Goal: Task Accomplishment & Management: Manage account settings

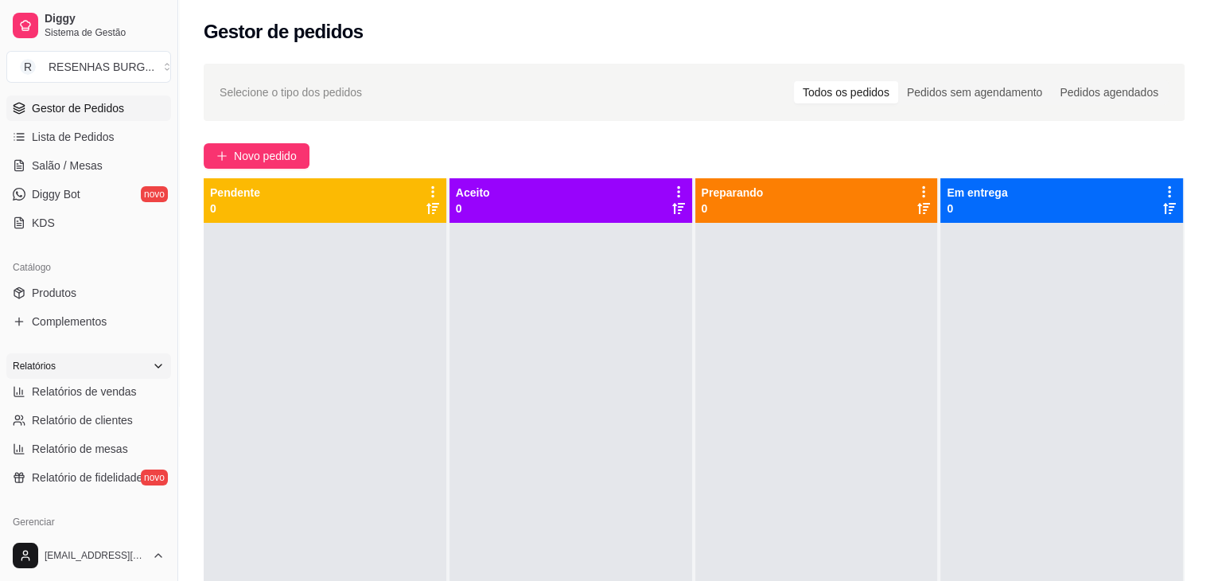
scroll to position [239, 0]
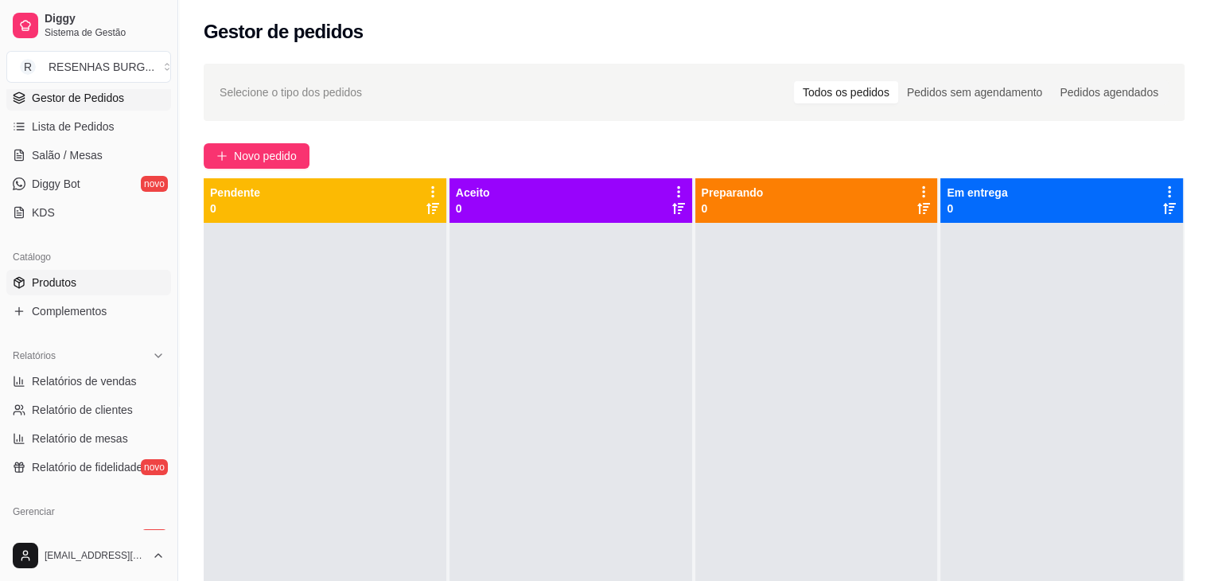
drag, startPoint x: 77, startPoint y: 284, endPoint x: 86, endPoint y: 278, distance: 10.4
click at [77, 284] on link "Produtos" at bounding box center [88, 282] width 165 height 25
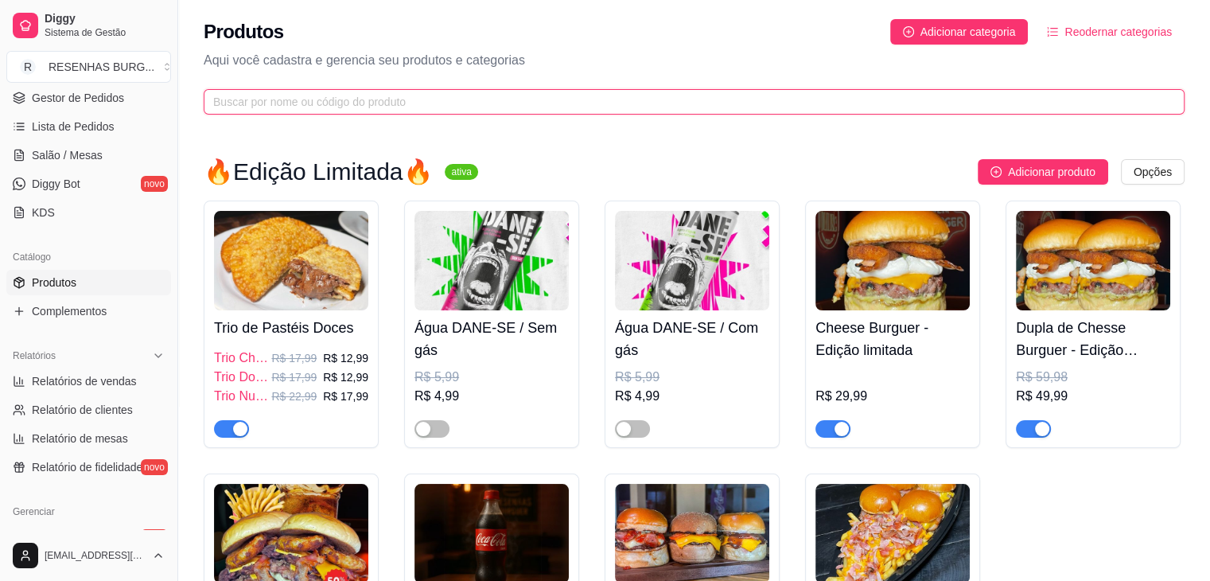
click at [391, 107] on input "text" at bounding box center [687, 101] width 949 height 17
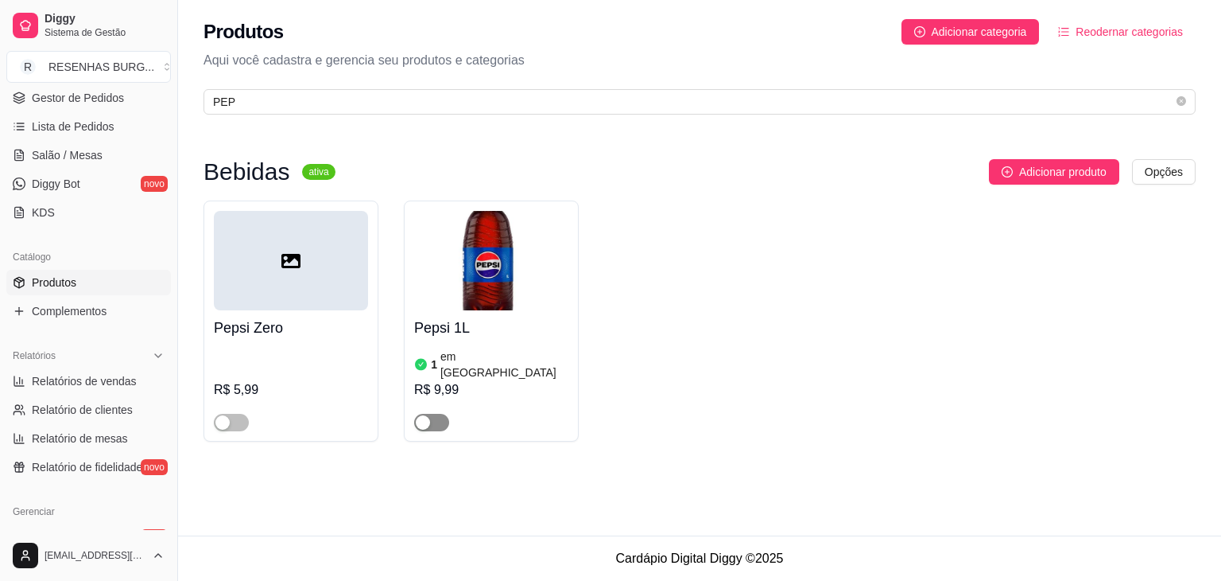
click at [429, 415] on div "button" at bounding box center [423, 422] width 14 height 14
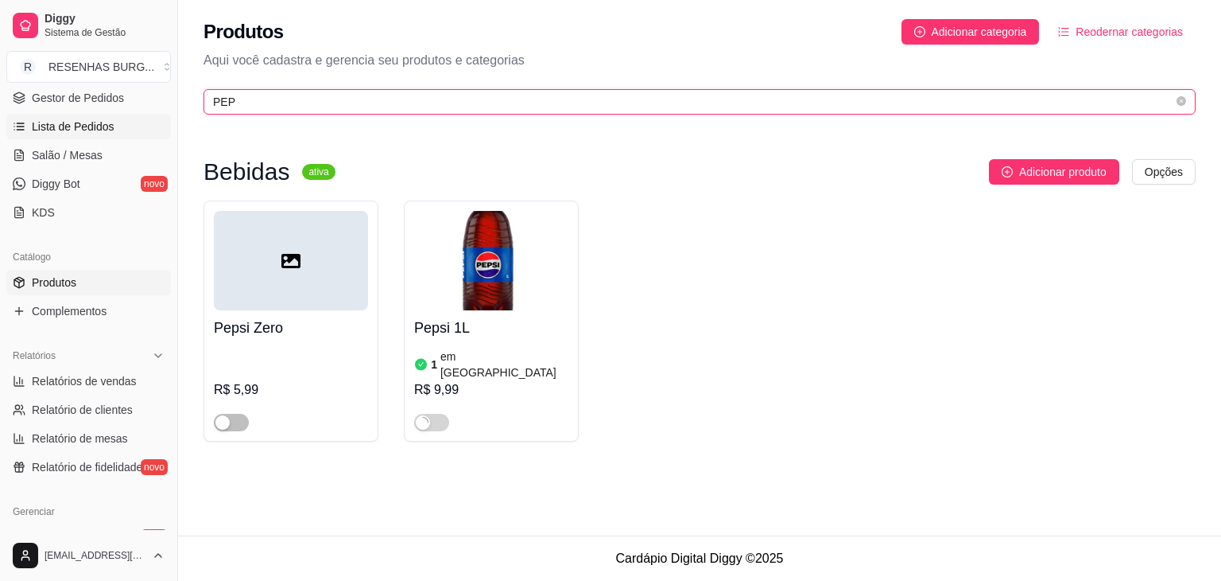
drag, startPoint x: 251, startPoint y: 100, endPoint x: 156, endPoint y: 126, distance: 98.8
click at [156, 126] on div "Diggy Sistema de Gestão R RESENHAS BURG ... Loja aberta Plano Essencial + Mesas…" at bounding box center [610, 290] width 1221 height 581
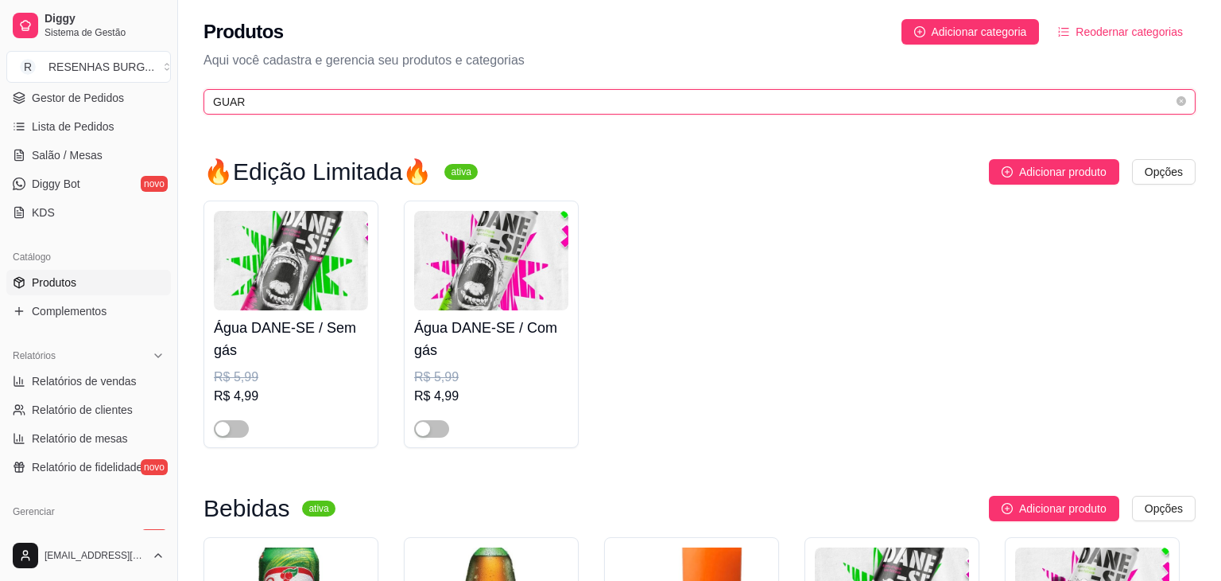
type input "GUAR"
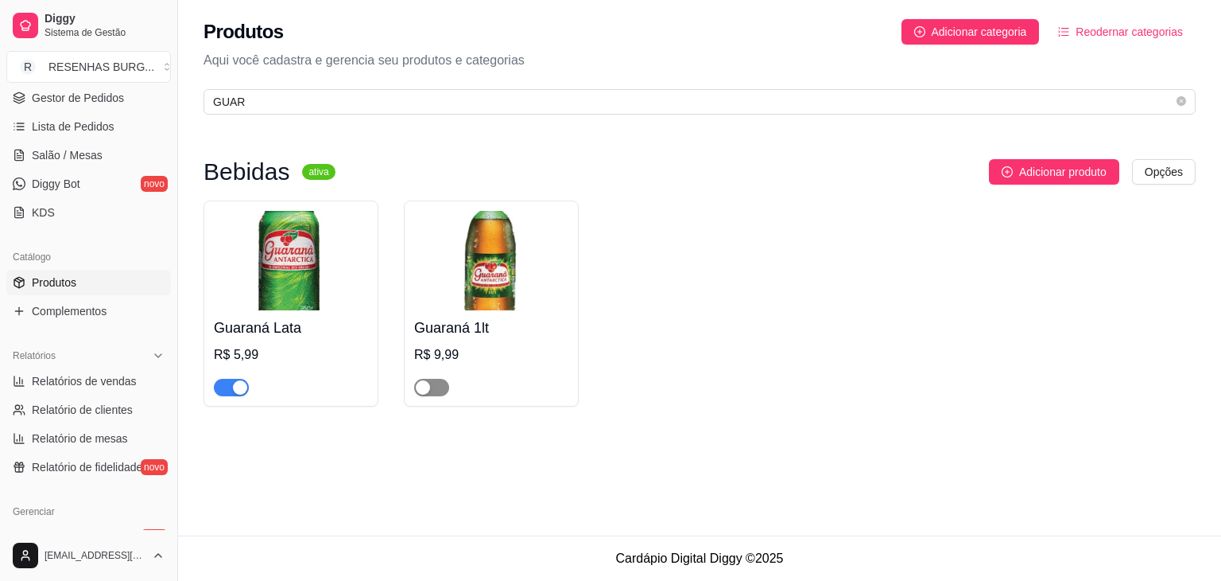
click at [436, 379] on span "button" at bounding box center [431, 387] width 35 height 17
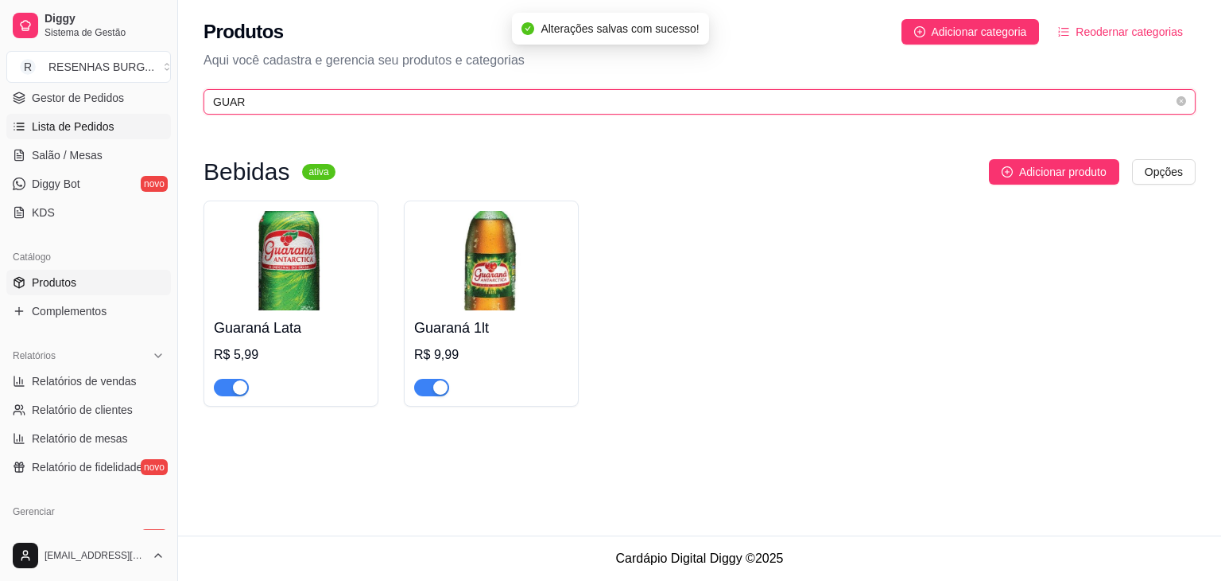
drag, startPoint x: 190, startPoint y: 117, endPoint x: 118, endPoint y: 117, distance: 71.6
click at [130, 117] on div "Diggy Sistema de Gestão R RESENHAS BURG ... Loja aberta Plano Essencial + Mesas…" at bounding box center [610, 290] width 1221 height 581
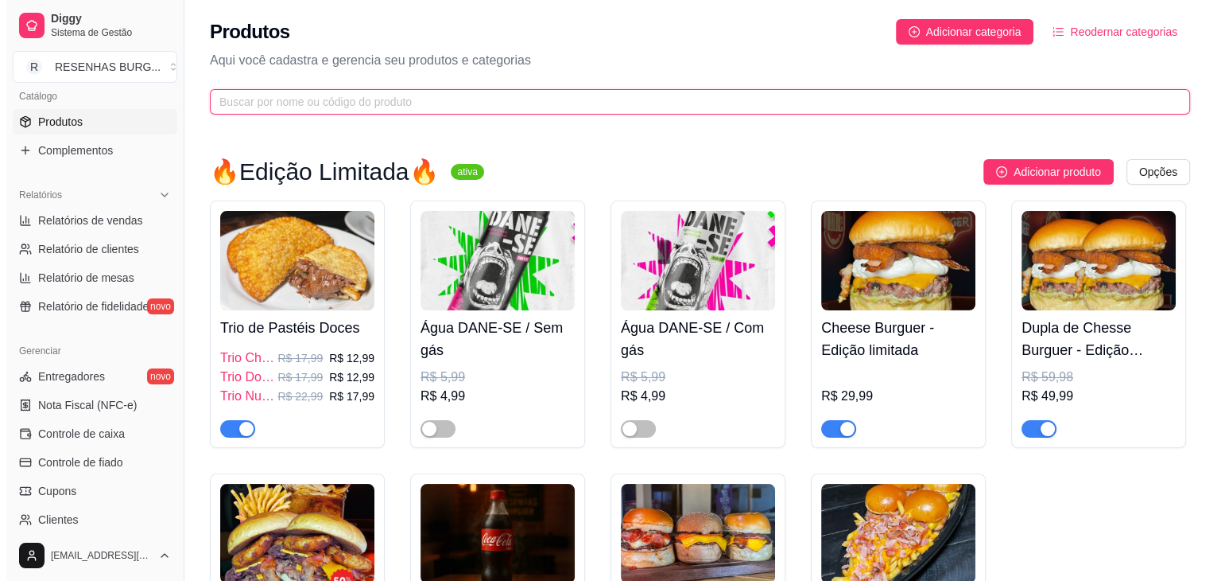
scroll to position [477, 0]
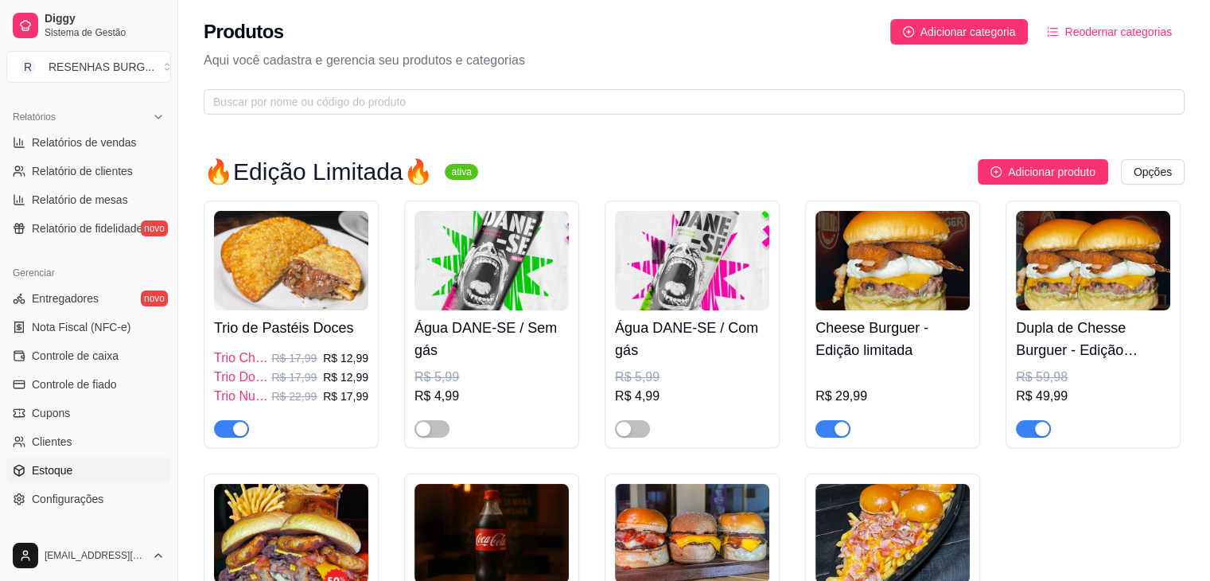
click at [85, 462] on link "Estoque" at bounding box center [88, 469] width 165 height 25
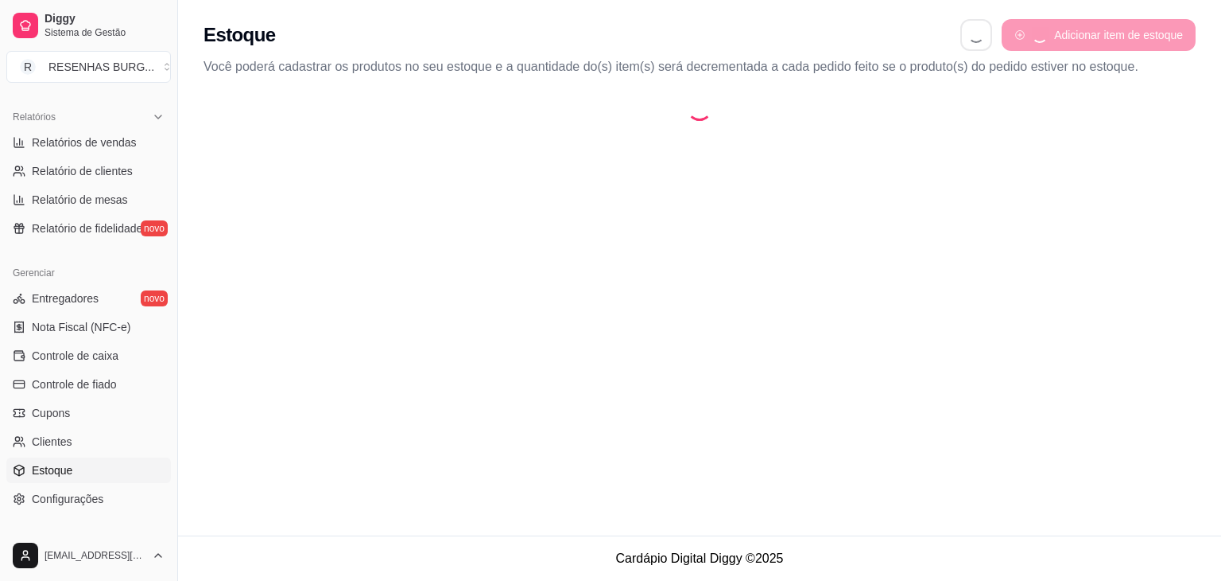
select select "QUANTITY_ORDER"
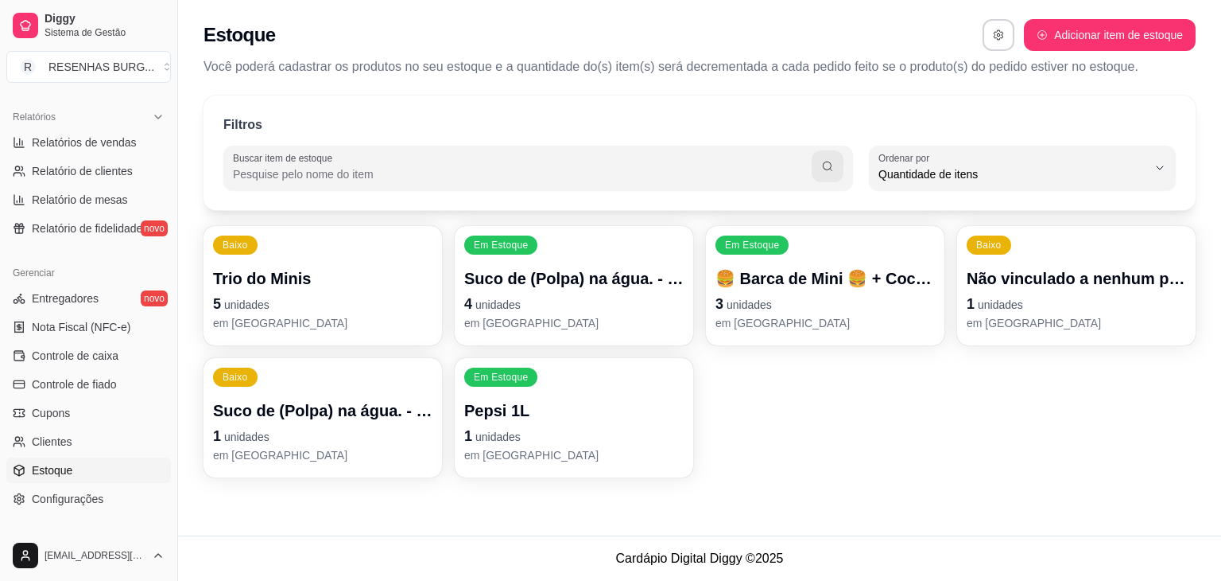
scroll to position [15, 0]
click at [546, 394] on div "Em Estoque Pepsi 1L 1 unidades em [GEOGRAPHIC_DATA]" at bounding box center [574, 417] width 231 height 116
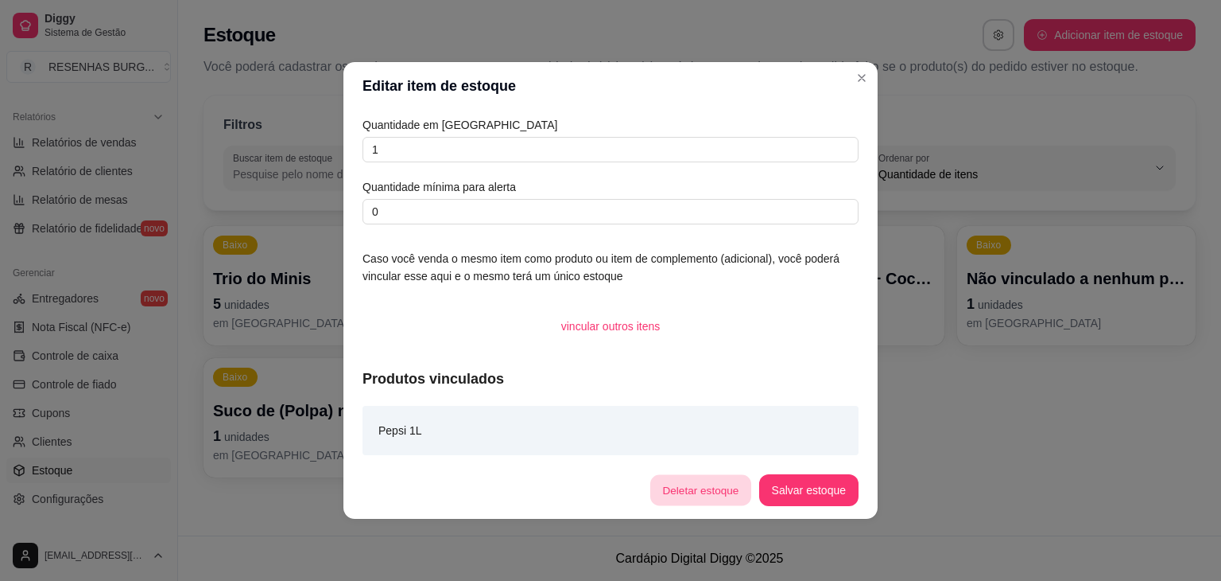
click at [718, 501] on button "Deletar estoque" at bounding box center [700, 490] width 101 height 31
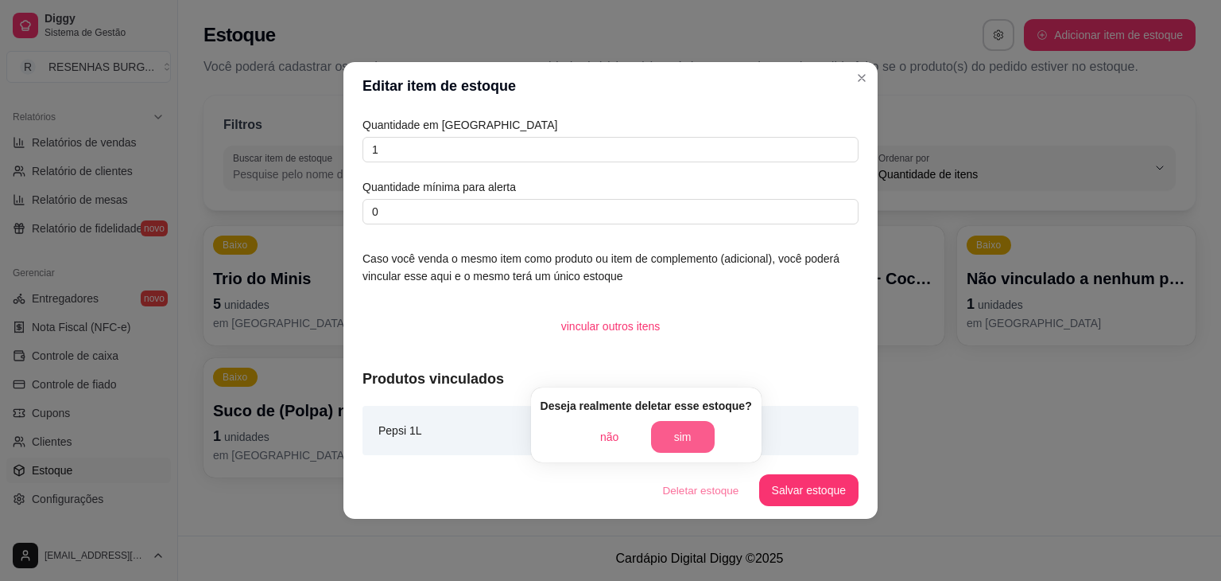
click at [690, 433] on button "sim" at bounding box center [683, 437] width 64 height 32
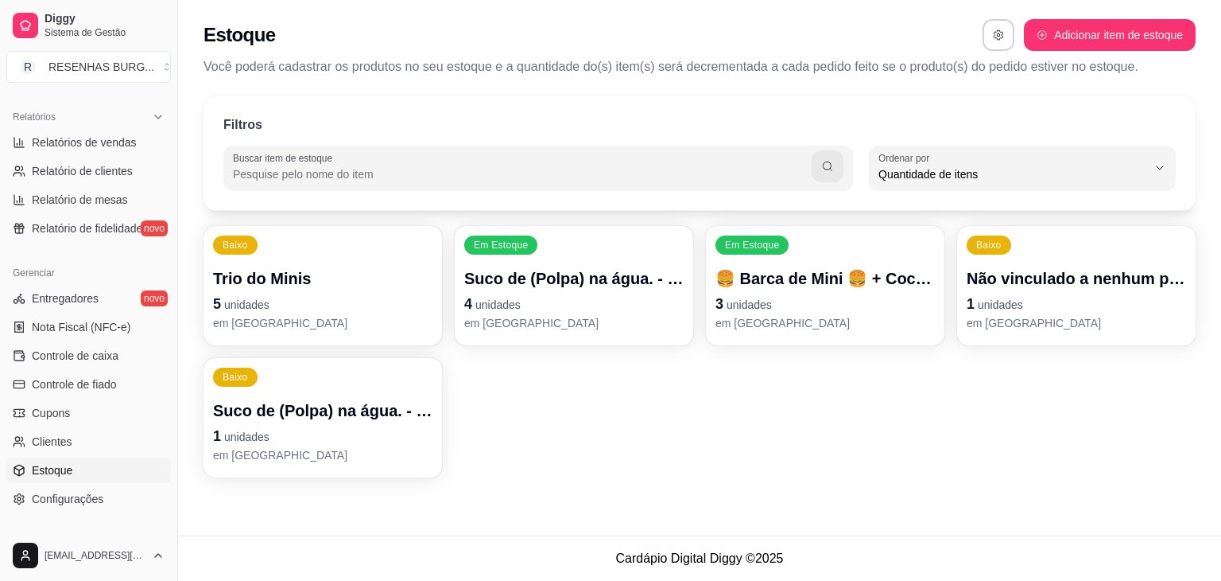
click at [1113, 285] on p "Não vinculado a nenhum produto" at bounding box center [1076, 278] width 219 height 22
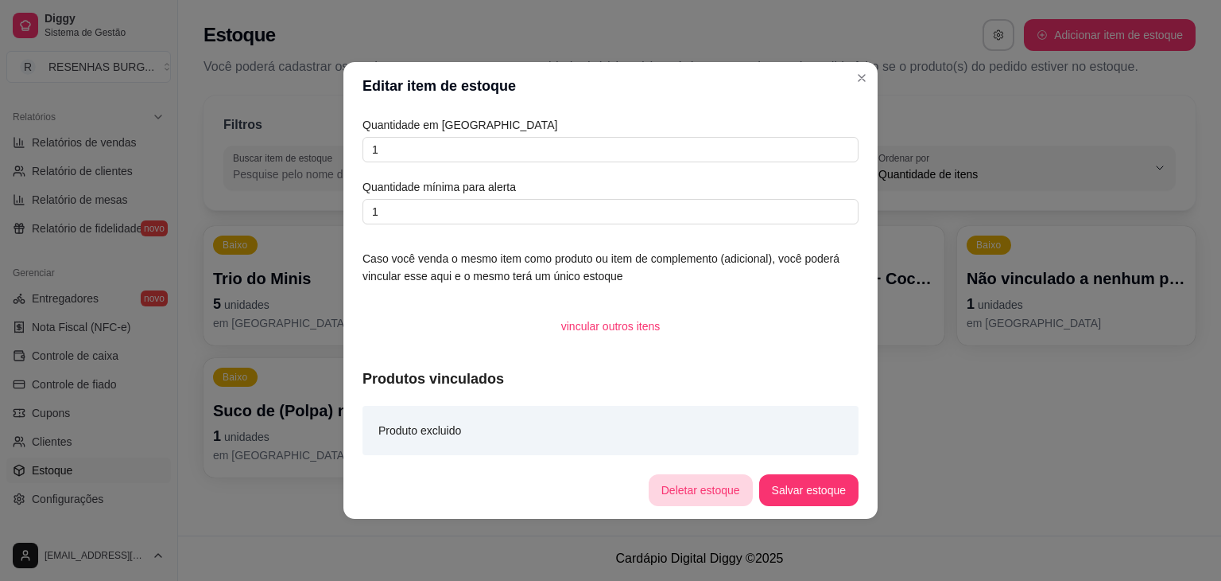
click at [706, 487] on button "Deletar estoque" at bounding box center [701, 490] width 104 height 32
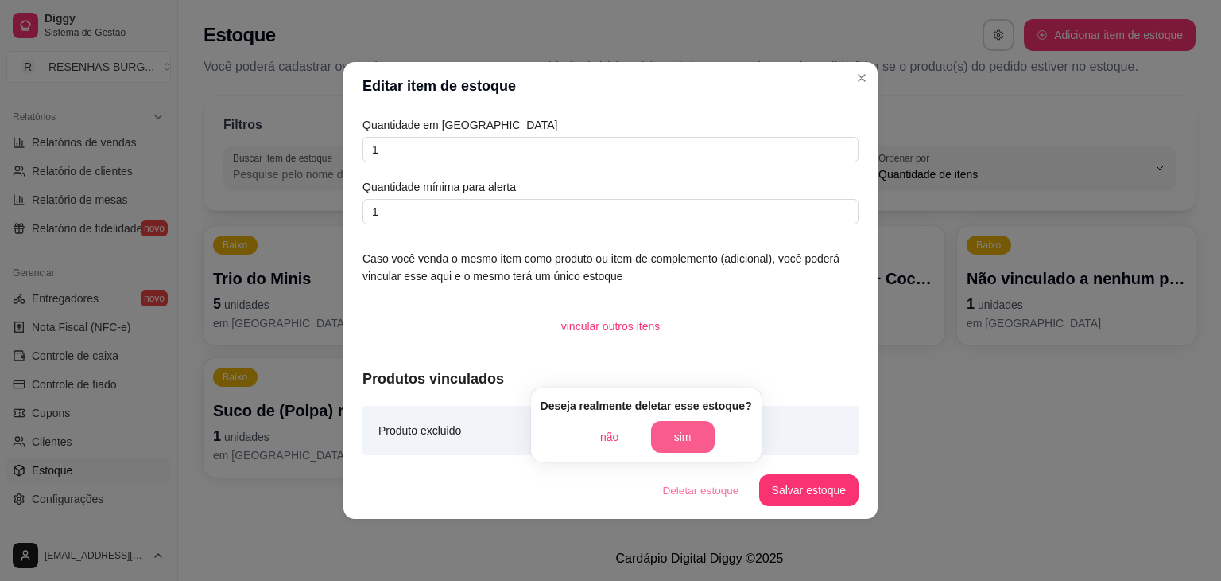
click at [697, 424] on button "sim" at bounding box center [683, 437] width 64 height 32
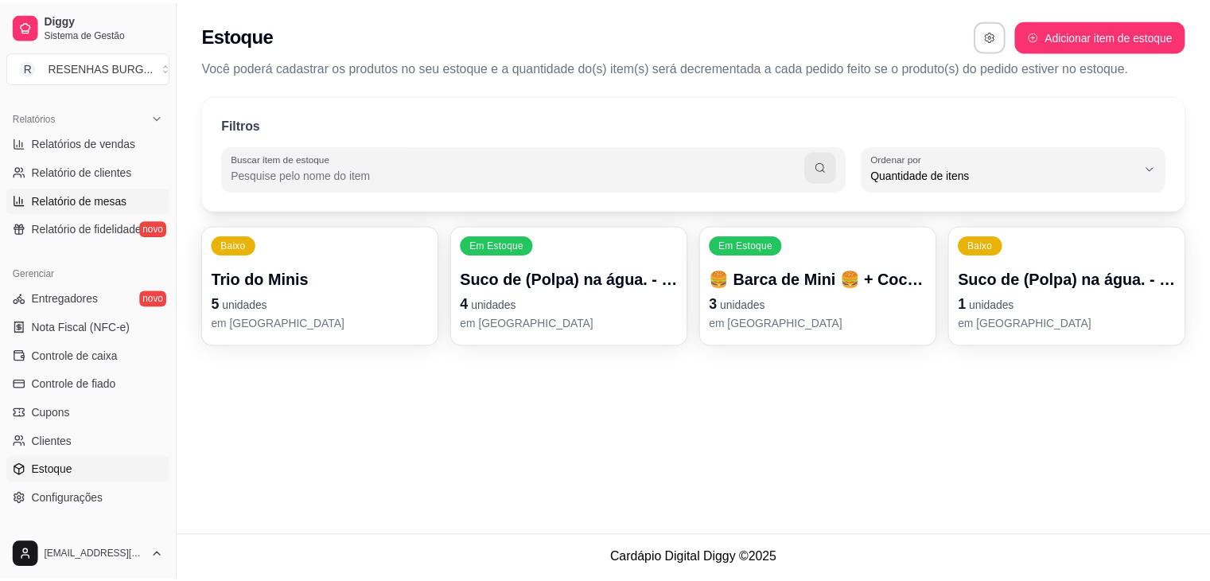
scroll to position [159, 0]
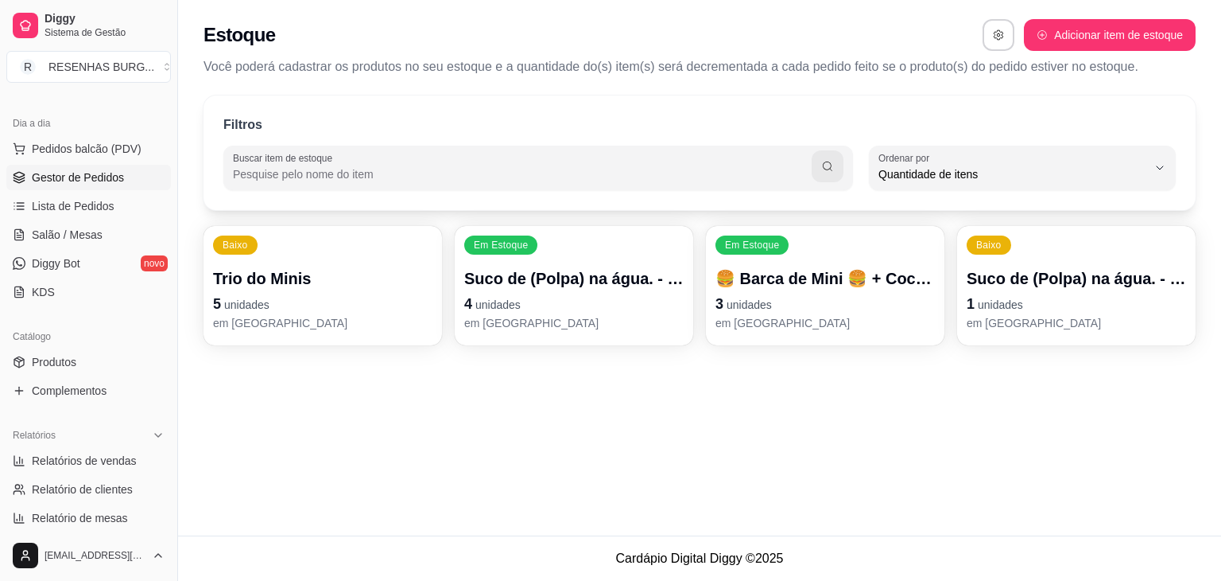
click at [117, 171] on span "Gestor de Pedidos" at bounding box center [78, 177] width 92 height 16
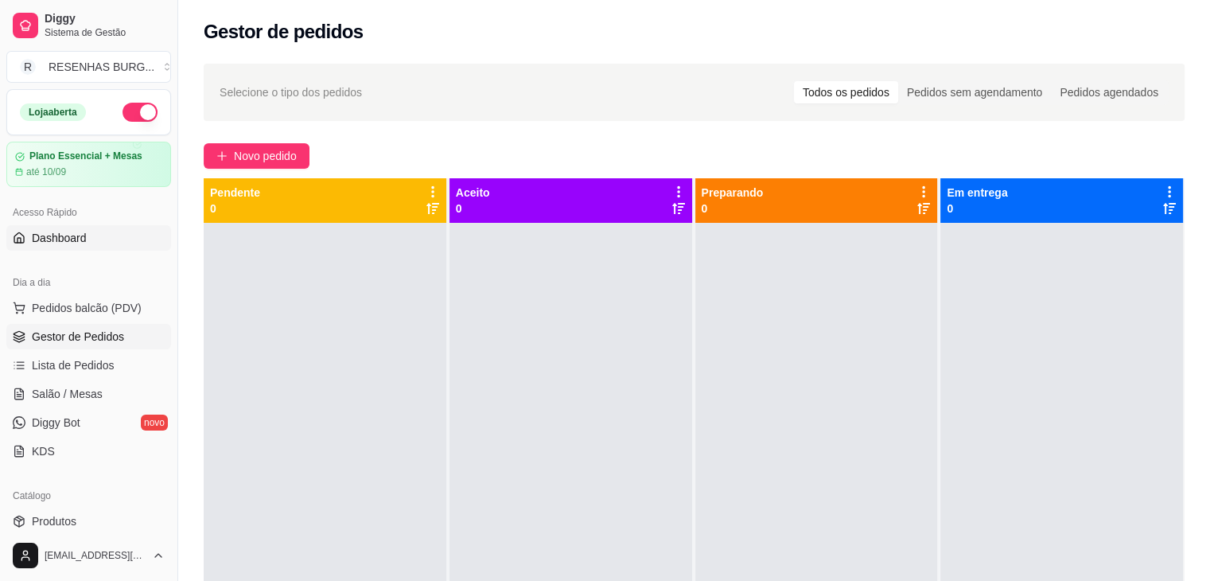
click at [52, 236] on span "Dashboard" at bounding box center [59, 238] width 55 height 16
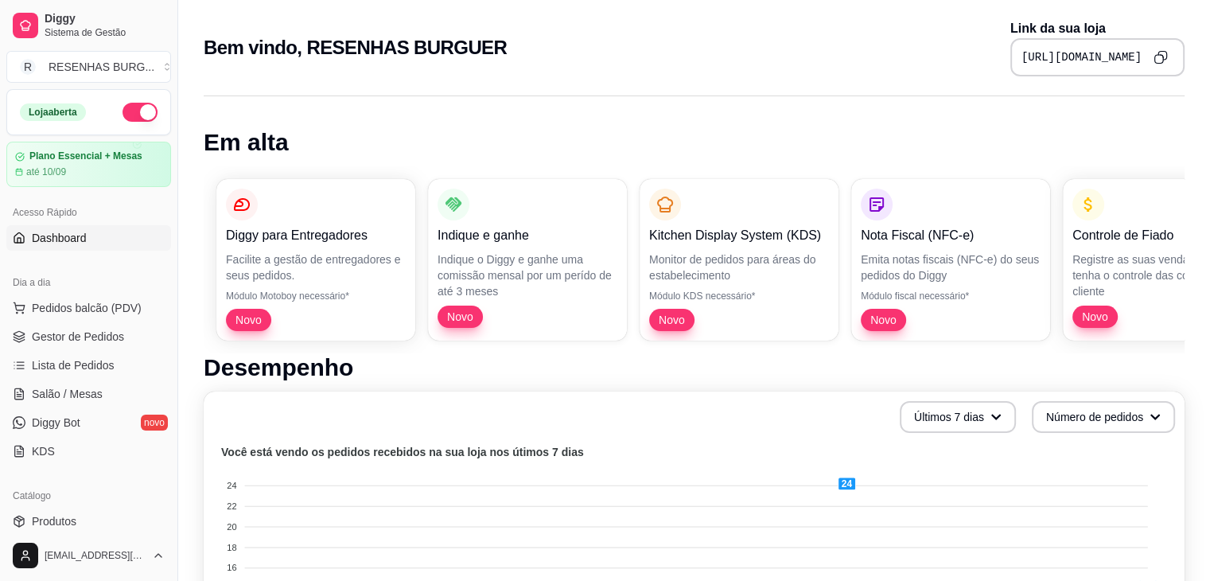
click at [1163, 52] on icon "Copy to clipboard" at bounding box center [1162, 56] width 9 height 9
